Goal: Browse casually: Explore the website without a specific task or goal

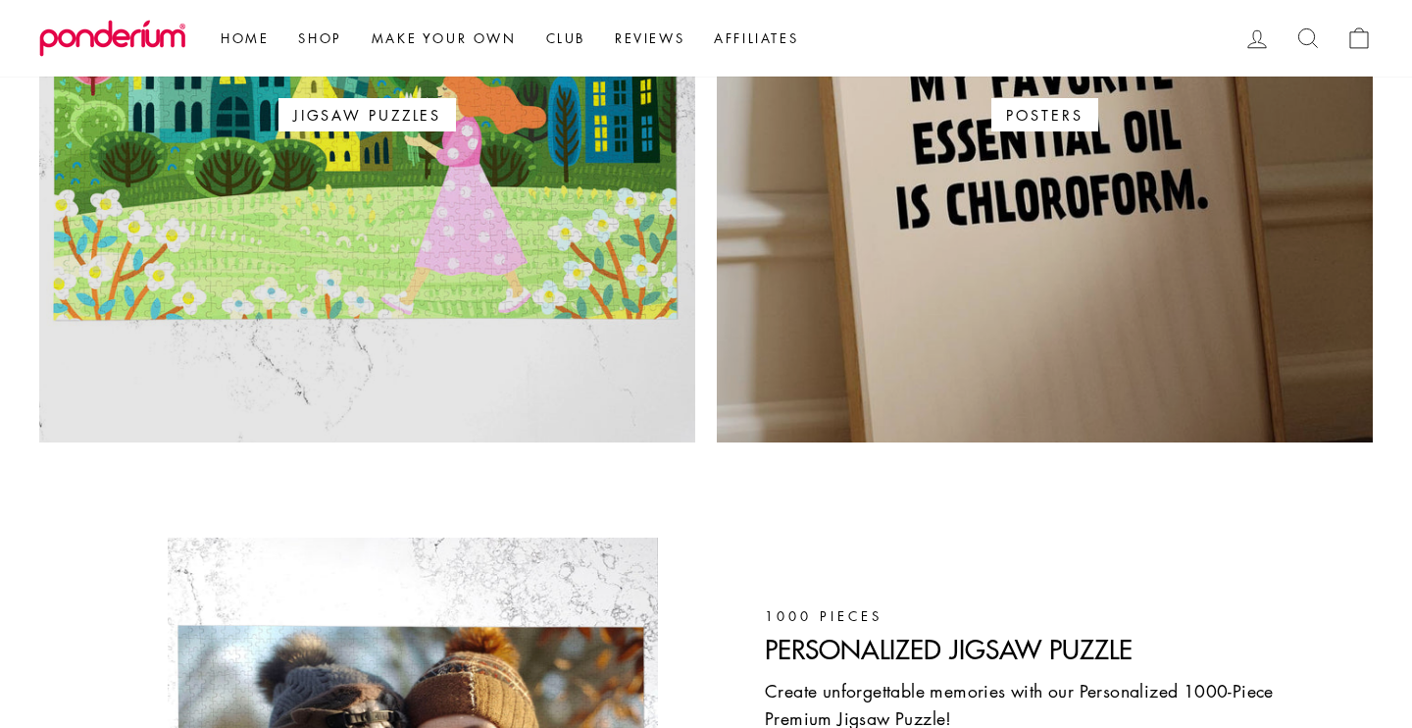
scroll to position [1472, 0]
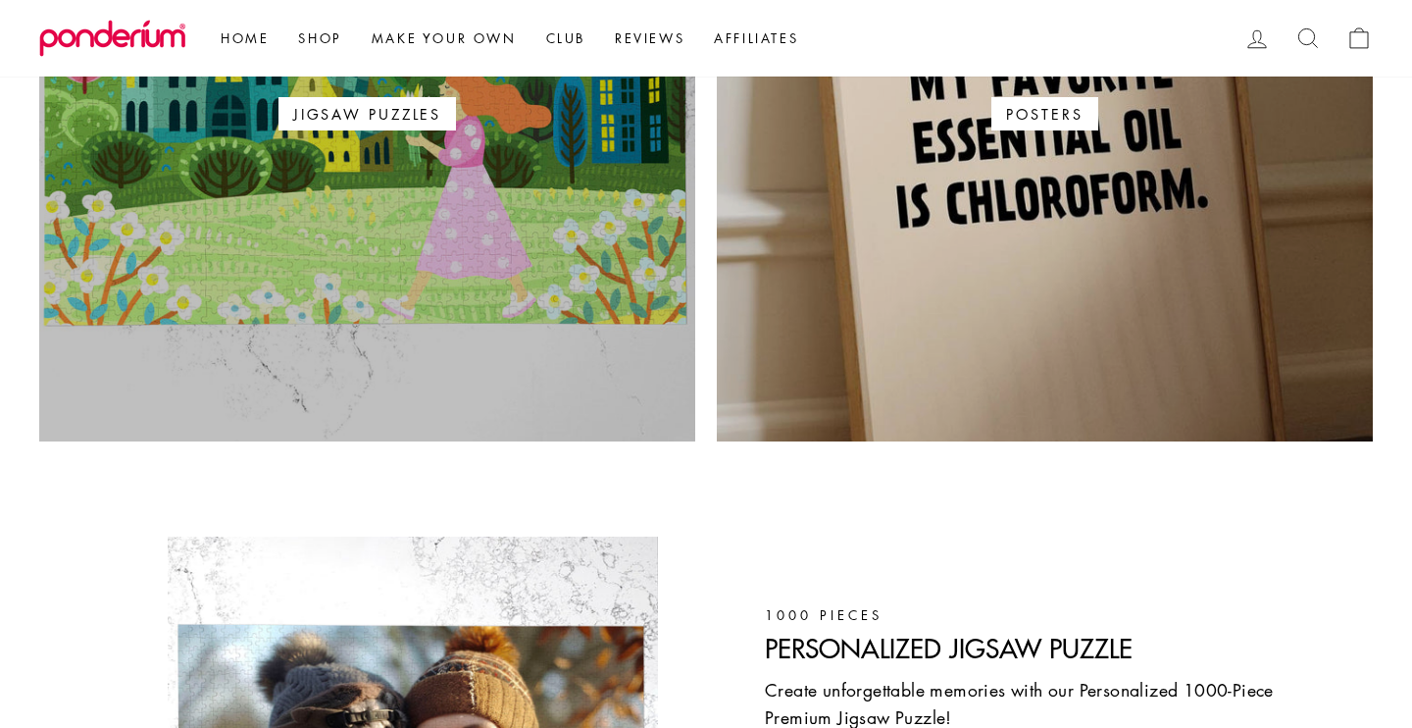
click at [451, 124] on span "Jigsaw Puzzles" at bounding box center [367, 113] width 177 height 33
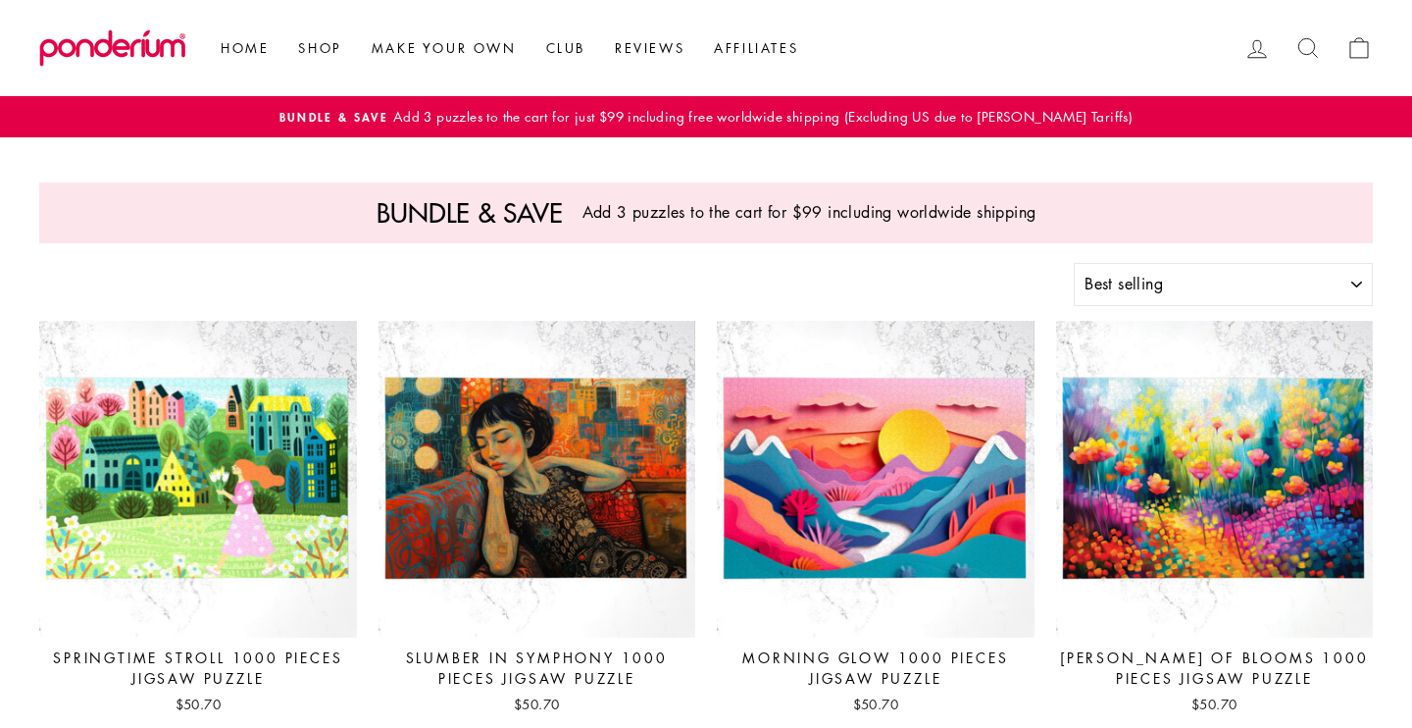
select select "best-selling"
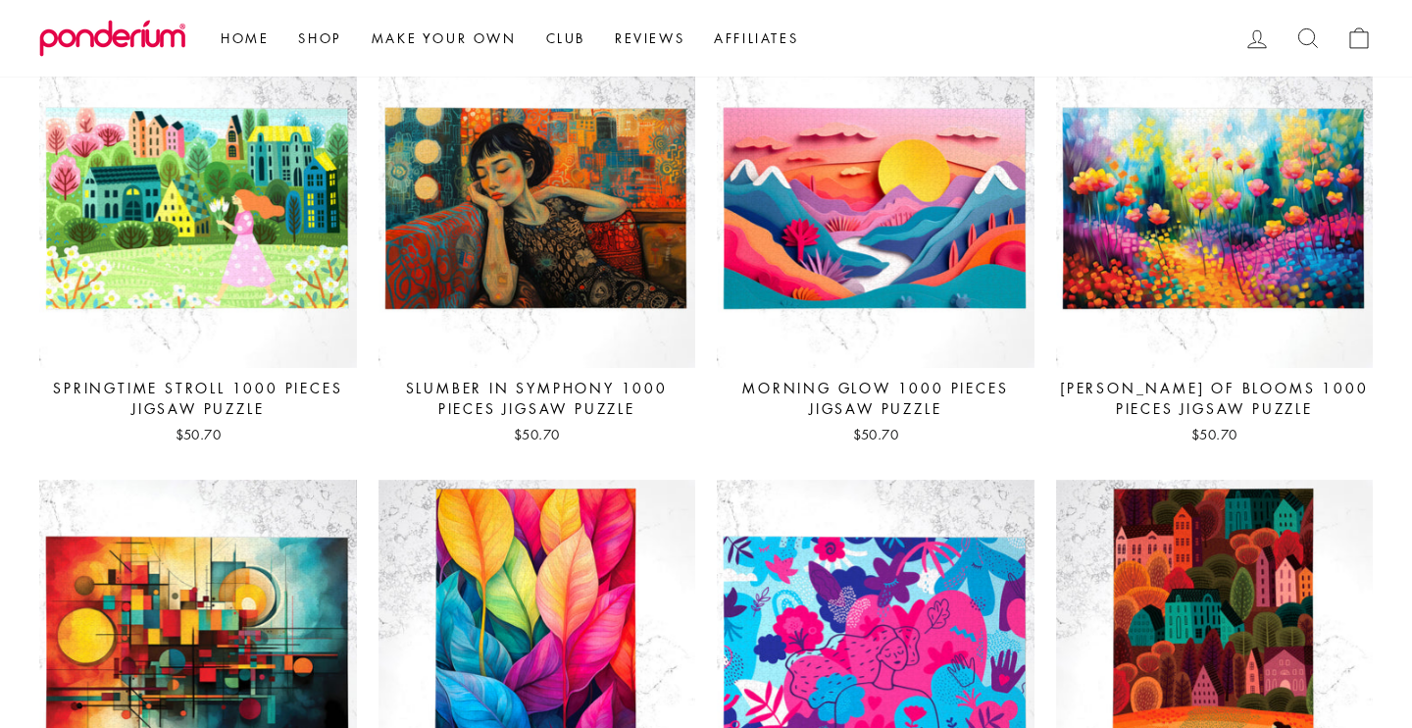
scroll to position [275, 0]
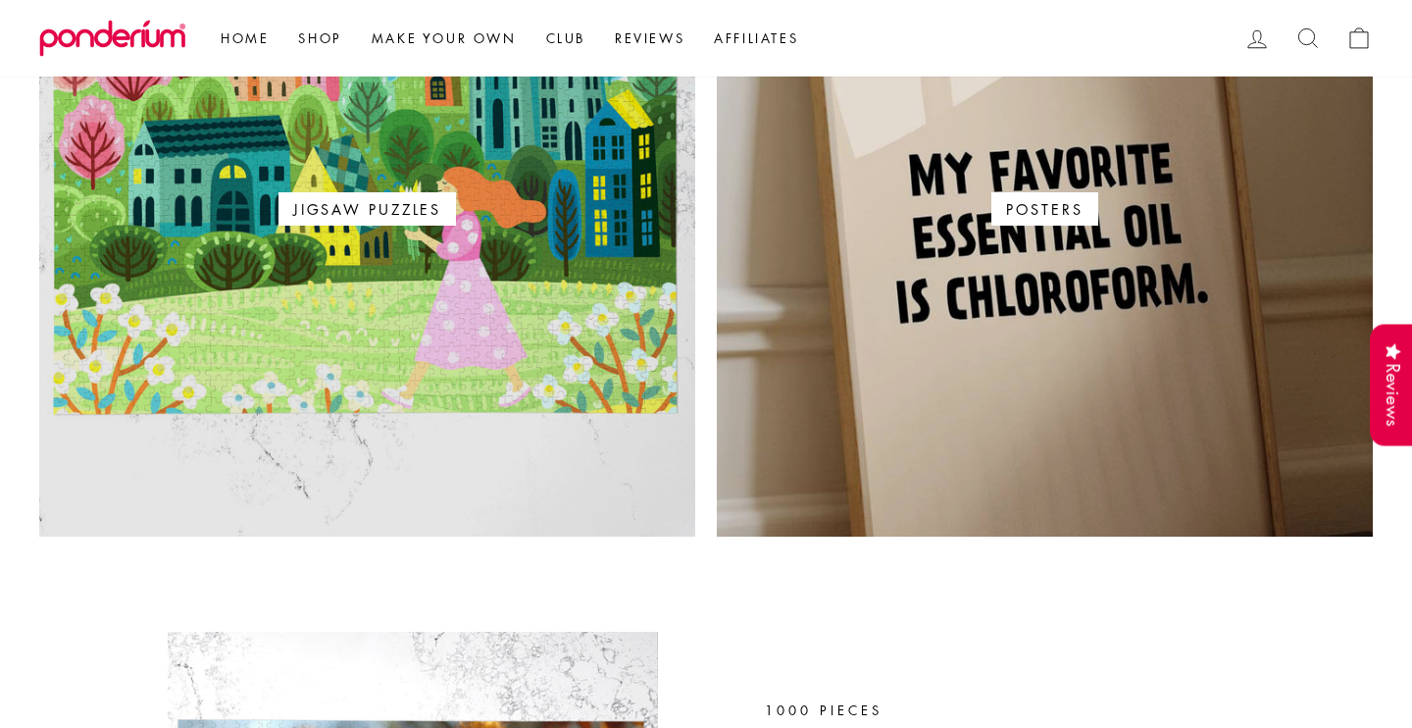
scroll to position [1383, 0]
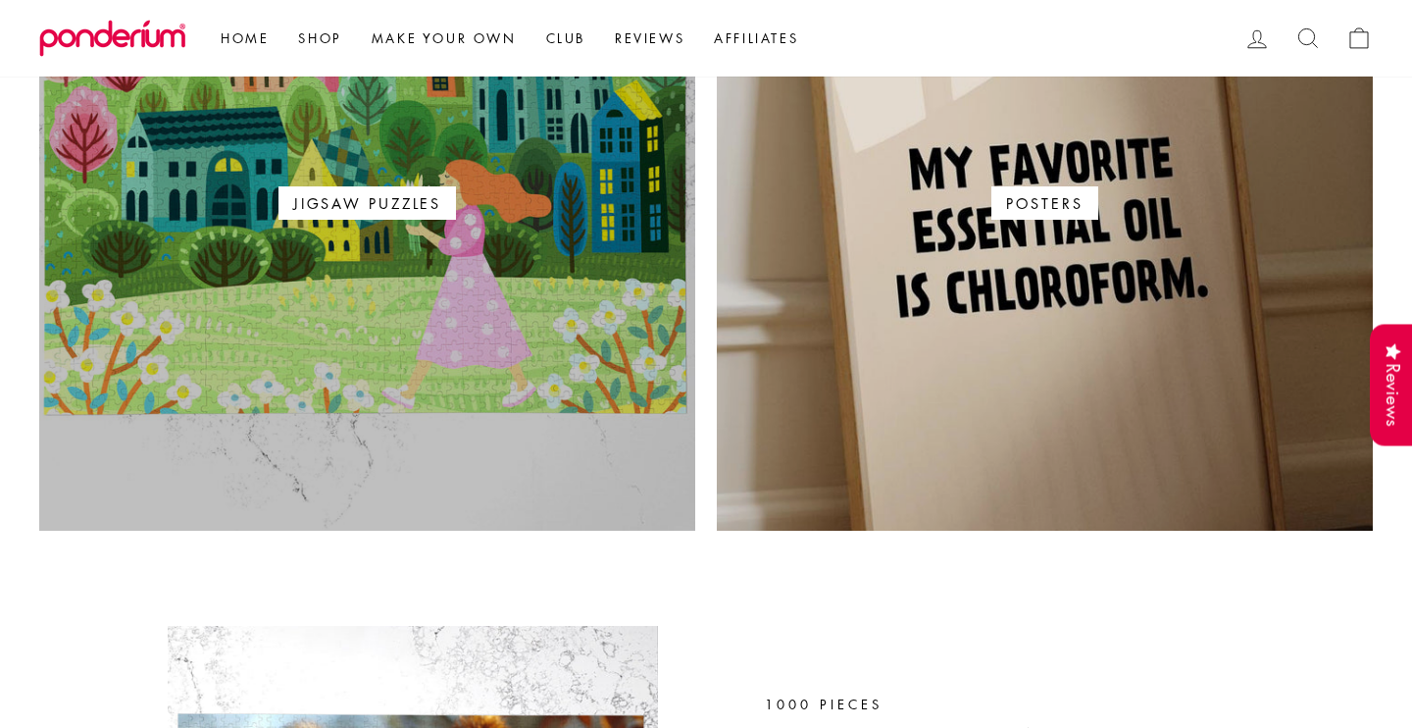
click at [411, 259] on link "Jigsaw Puzzles" at bounding box center [367, 202] width 656 height 656
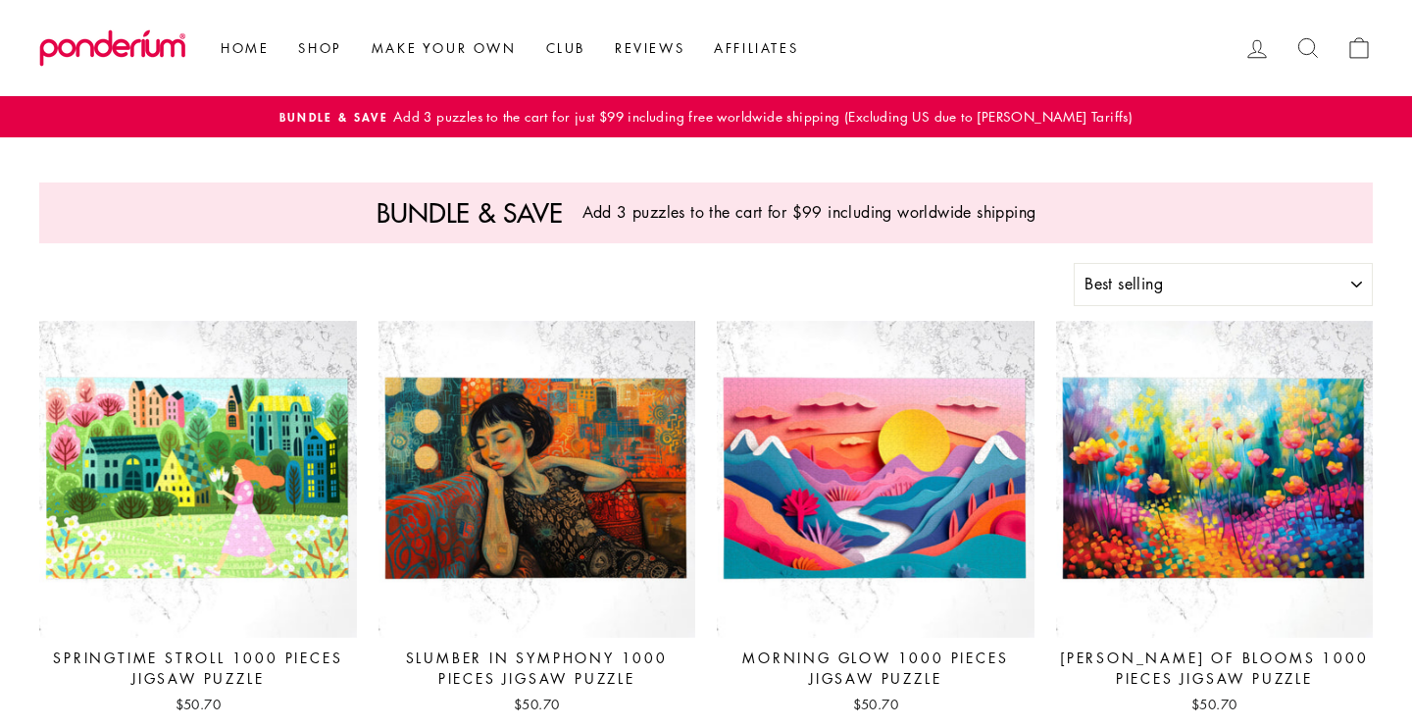
select select "best-selling"
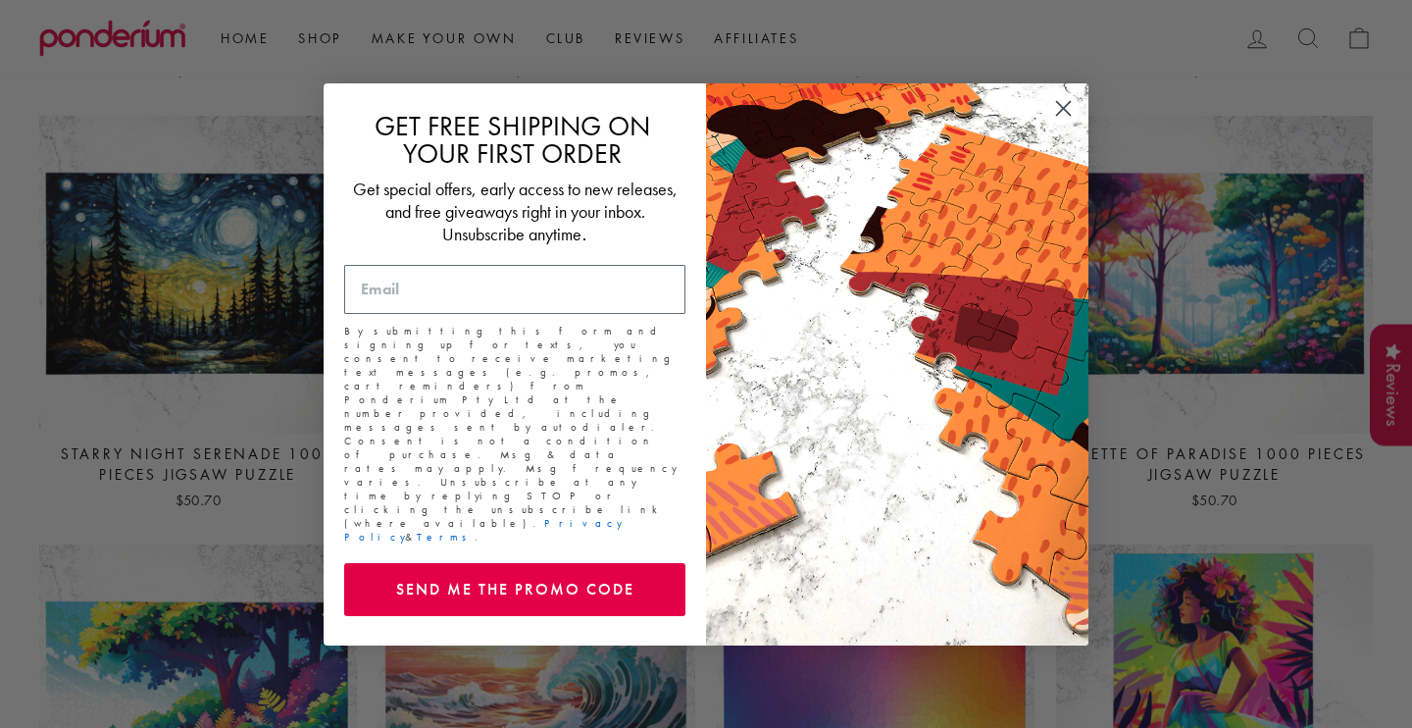
scroll to position [1064, 0]
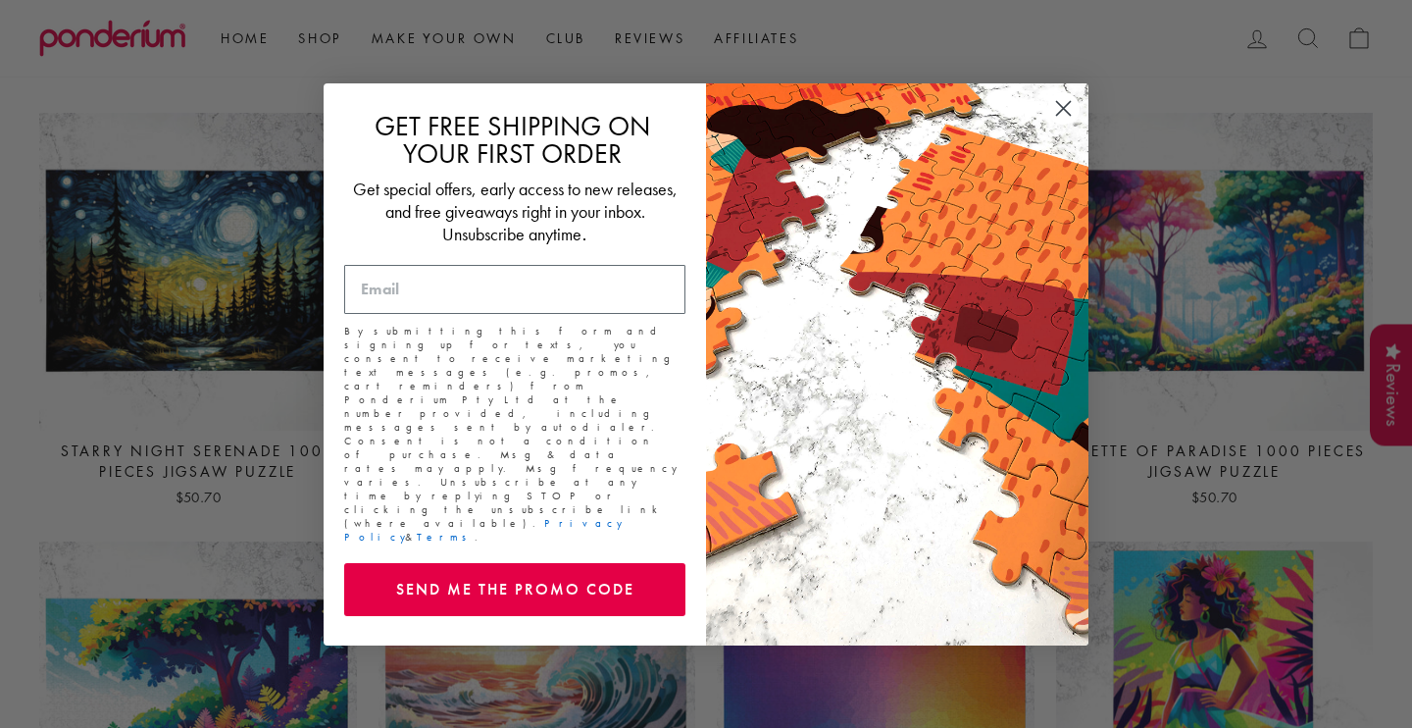
click at [1071, 124] on circle "Close dialog" at bounding box center [1063, 107] width 32 height 32
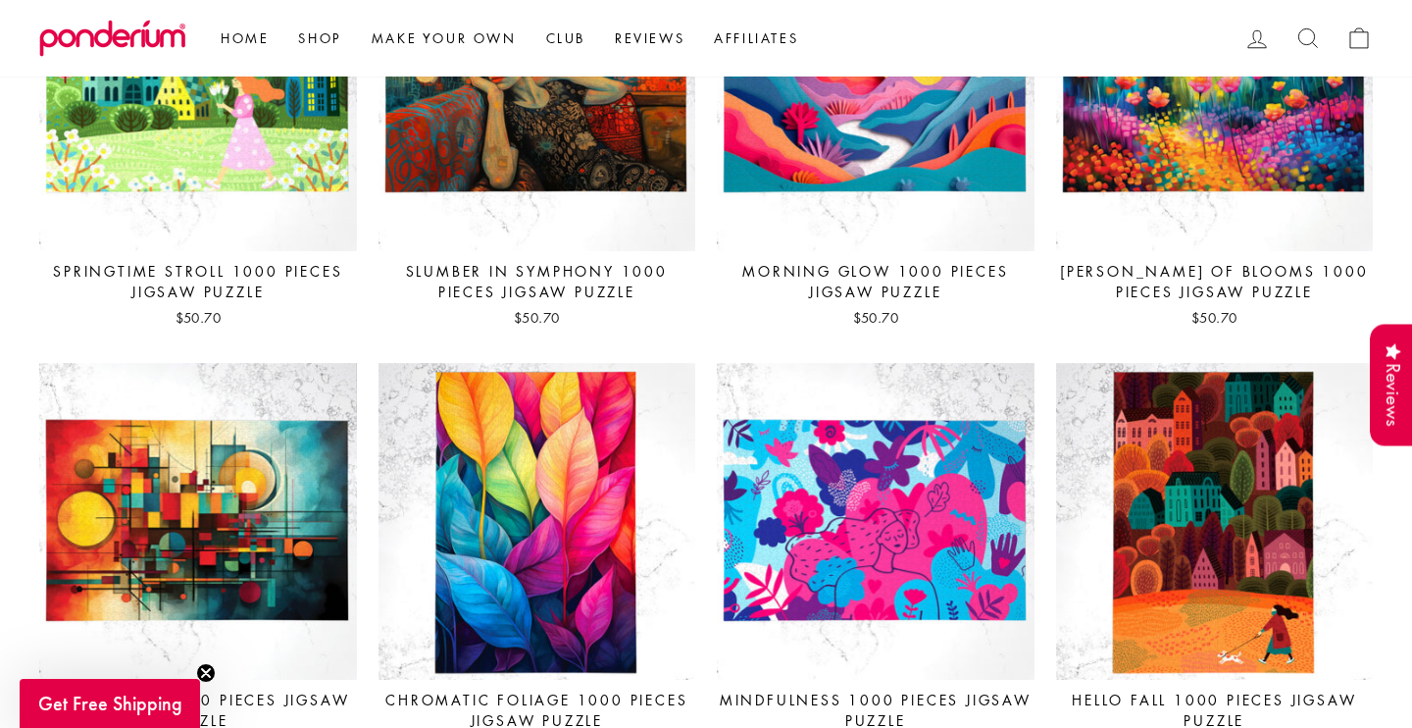
scroll to position [0, 0]
